Goal: Go to known website: Go to known website

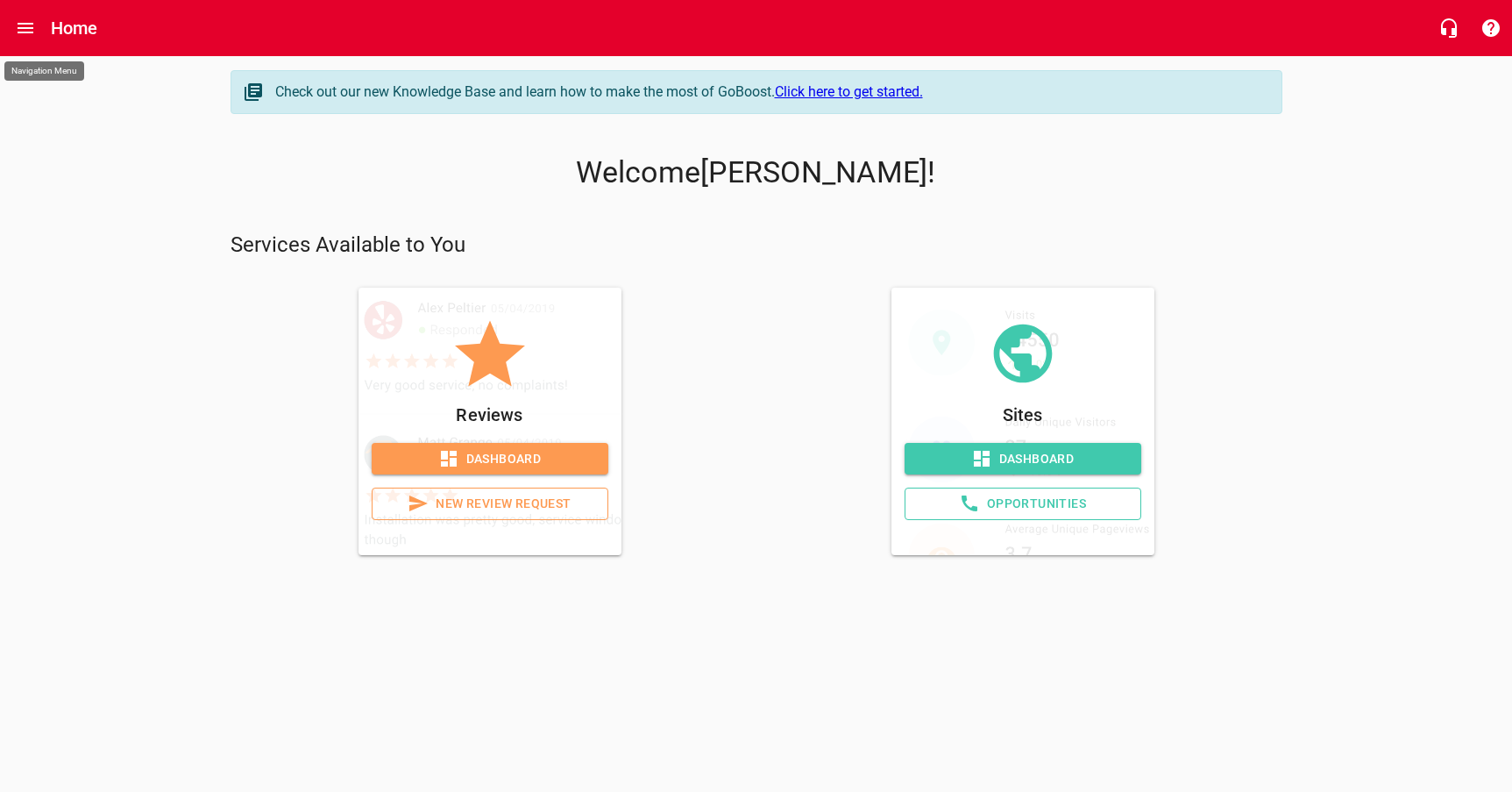
click at [26, 35] on icon "Open drawer" at bounding box center [25, 28] width 21 height 21
